Goal: Task Accomplishment & Management: Use online tool/utility

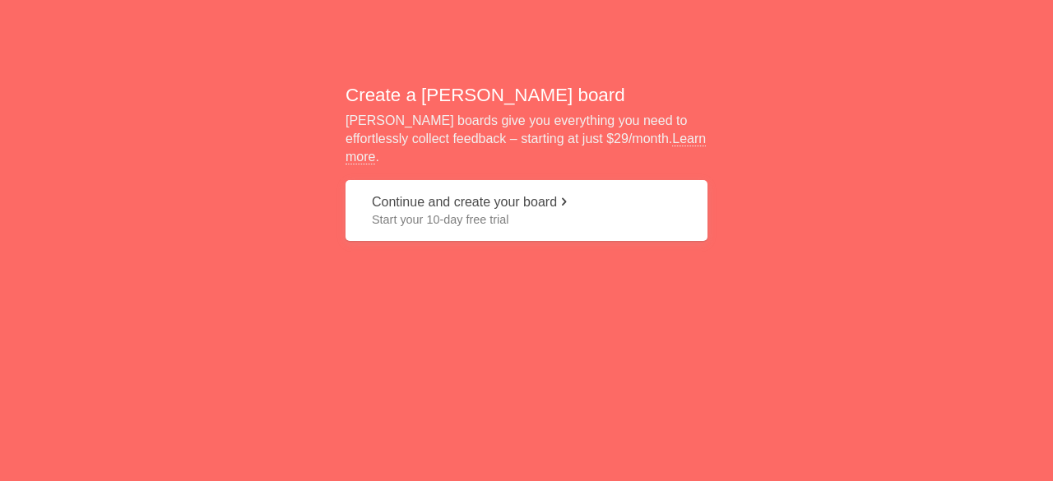
click at [532, 199] on button "Continue and create your board Start your 10-day free trial" at bounding box center [527, 211] width 362 height 62
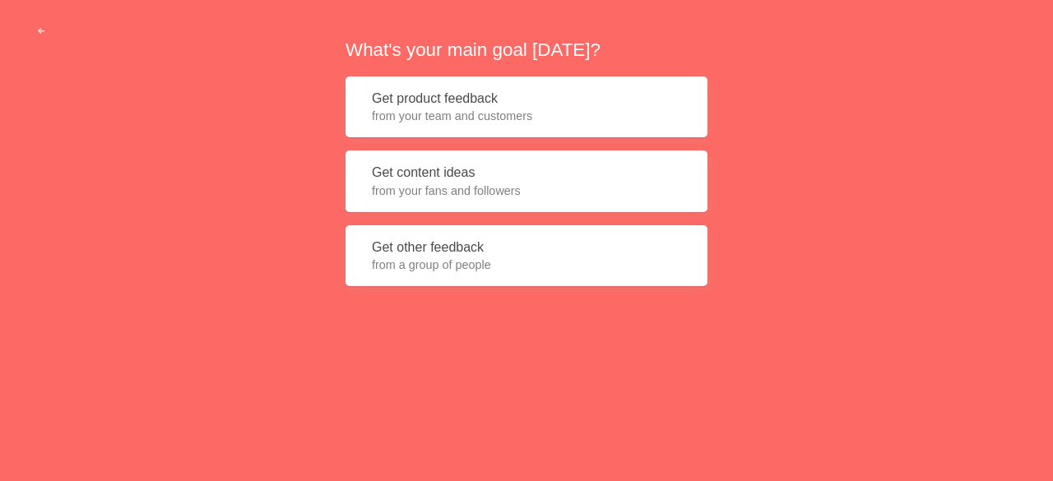
click at [480, 177] on button "Get content ideas from your fans and followers" at bounding box center [527, 182] width 362 height 62
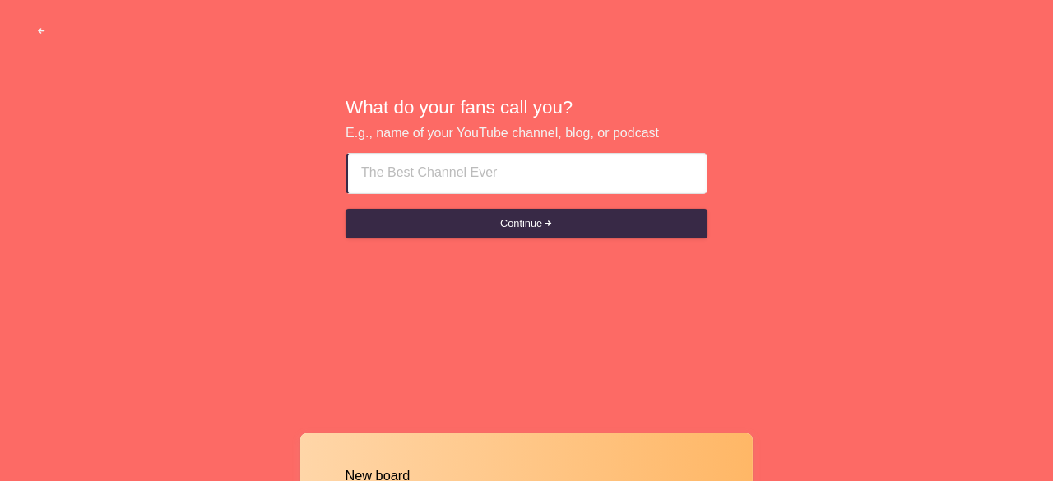
click at [486, 175] on input at bounding box center [527, 173] width 332 height 39
click at [532, 188] on input at bounding box center [527, 173] width 332 height 39
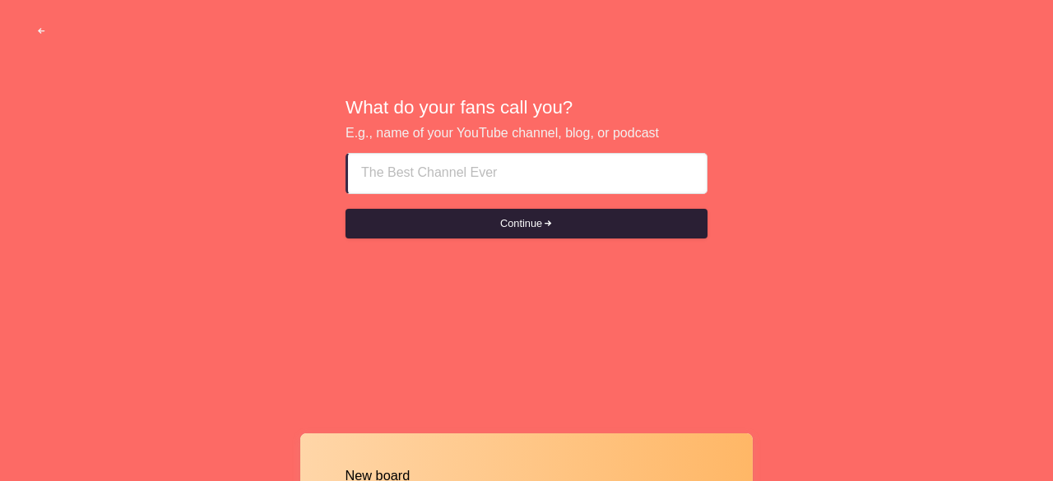
paste input "Delta Airlines [GEOGRAPHIC_DATA]"
click at [522, 221] on button "Continue" at bounding box center [527, 224] width 362 height 30
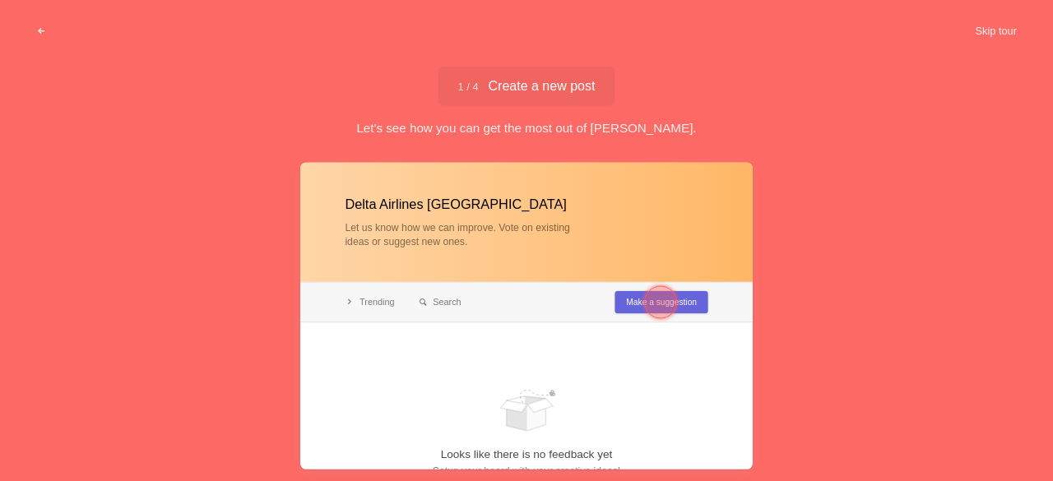
type input "Delta Airlines [GEOGRAPHIC_DATA]"
click at [565, 80] on span "1 / 4 Create a new post" at bounding box center [526, 85] width 137 height 13
click at [984, 29] on button "Skip tour" at bounding box center [995, 31] width 81 height 30
